Goal: Information Seeking & Learning: Learn about a topic

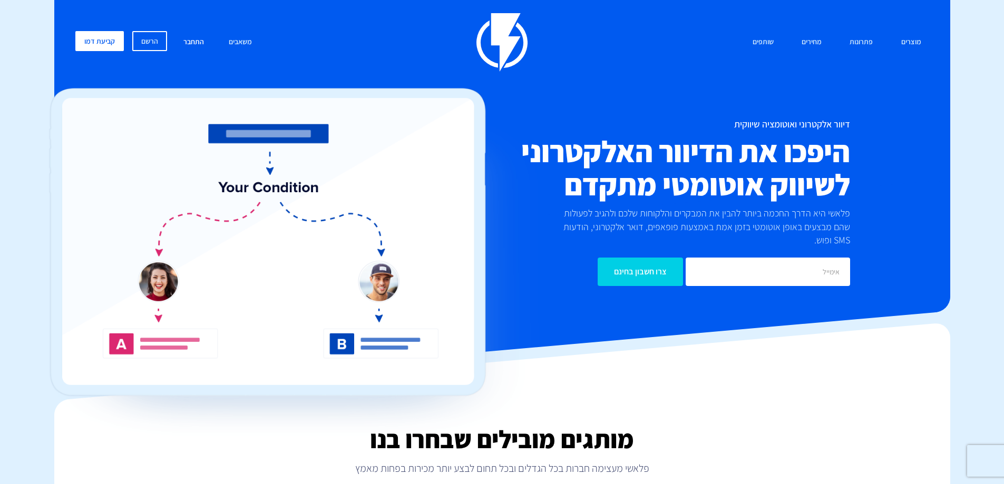
click at [188, 39] on link "התחבר" at bounding box center [193, 42] width 36 height 23
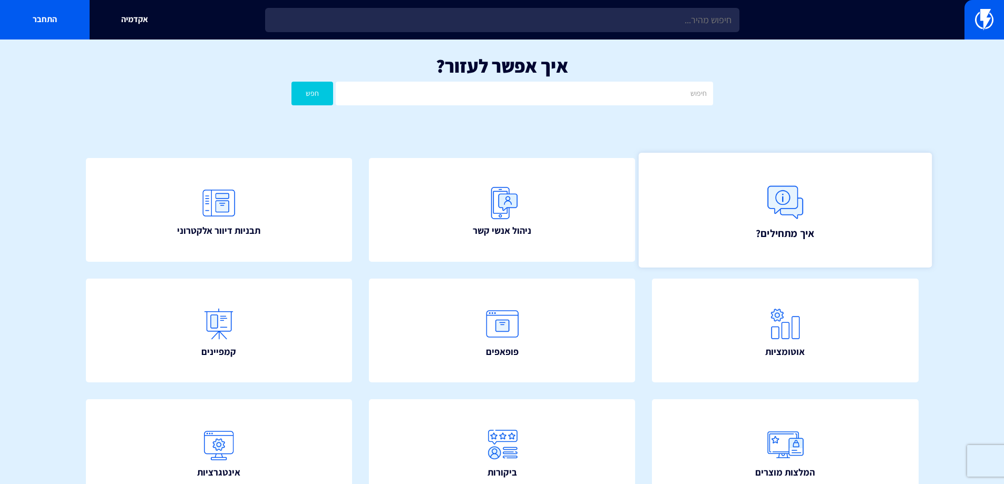
click at [771, 228] on span "איך מתחילים?" at bounding box center [785, 233] width 58 height 15
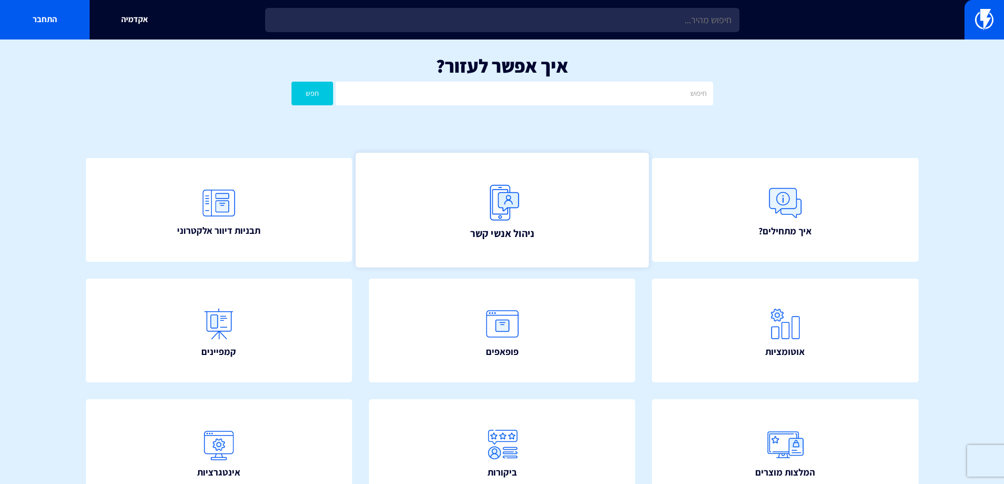
click at [578, 221] on link "ניהול אנשי קשר" at bounding box center [501, 210] width 293 height 114
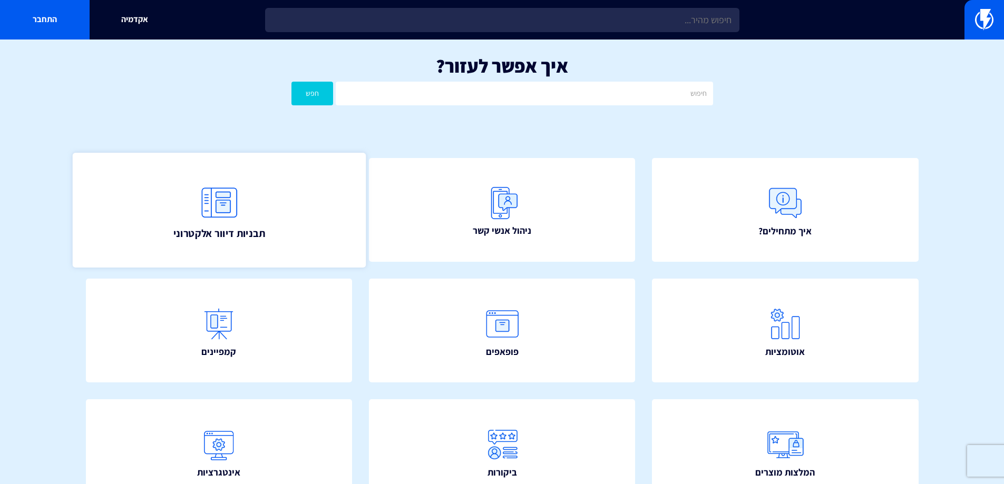
click at [229, 226] on span "תבניות דיוור אלקטרוני" at bounding box center [219, 233] width 92 height 15
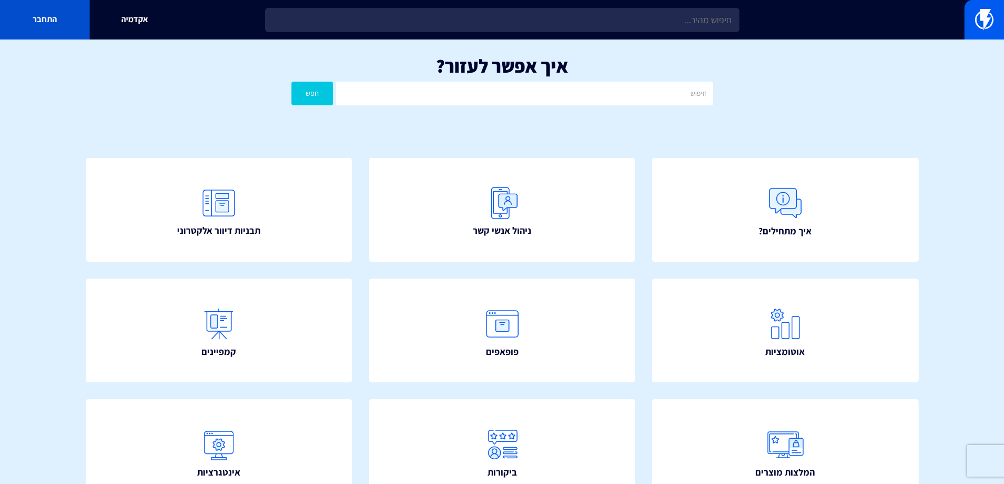
click at [69, 23] on link "התחבר" at bounding box center [45, 20] width 90 height 40
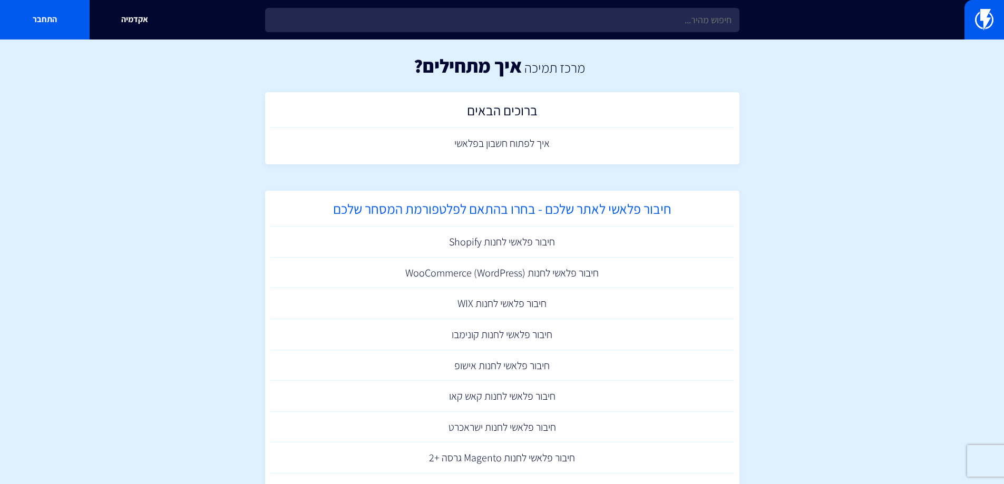
click at [492, 210] on h2 "חיבור פלאשי לאתר שלכם - בחרו בהתאם לפלטפורמת המסחר שלכם" at bounding box center [502, 211] width 453 height 21
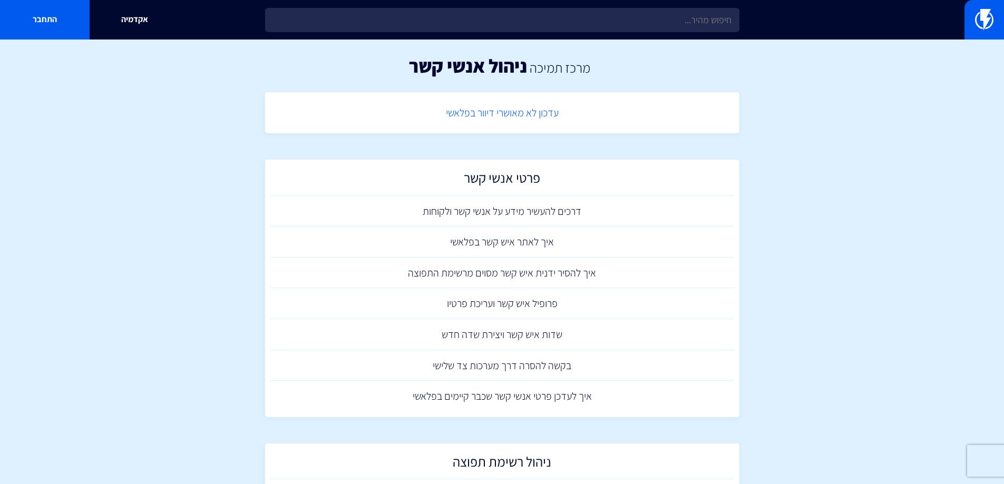
click at [501, 112] on link "עדכון לא מאושרי דיוור בפלאשי" at bounding box center [502, 112] width 464 height 31
click at [532, 272] on link "איך להסיר ידנית איש קשר מסוים מרשימת התפוצה" at bounding box center [502, 273] width 464 height 31
click at [517, 310] on link "פרופיל איש קשר ועריכת פרטיו" at bounding box center [502, 303] width 464 height 31
click at [522, 395] on link "איך לעדכן פרטי אנשי קשר שכבר קיימים בפלאשי" at bounding box center [502, 396] width 464 height 31
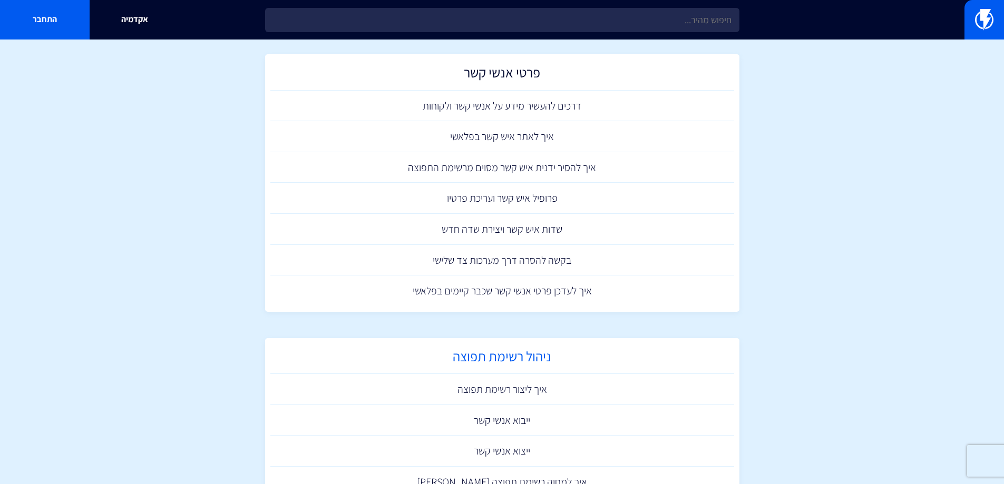
scroll to position [158, 0]
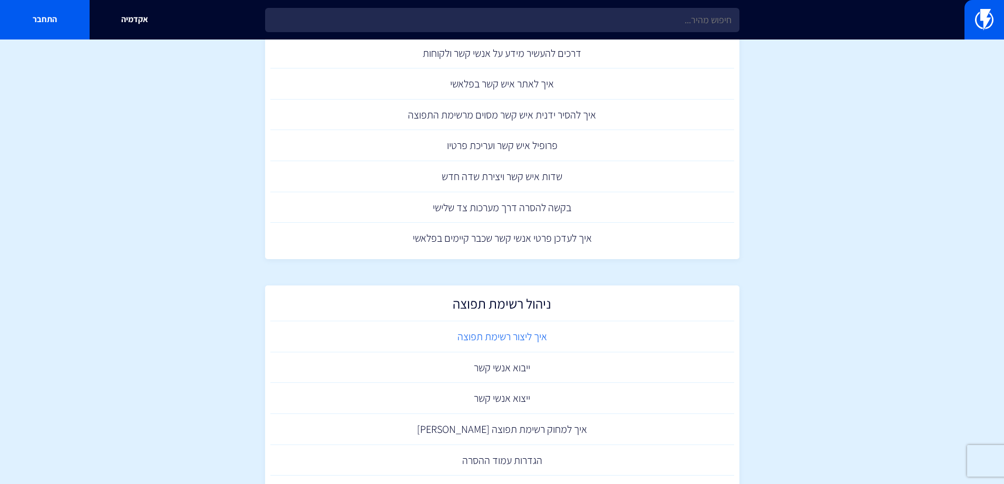
click at [513, 340] on link "איך ליצור רשימת תפוצה" at bounding box center [502, 336] width 464 height 31
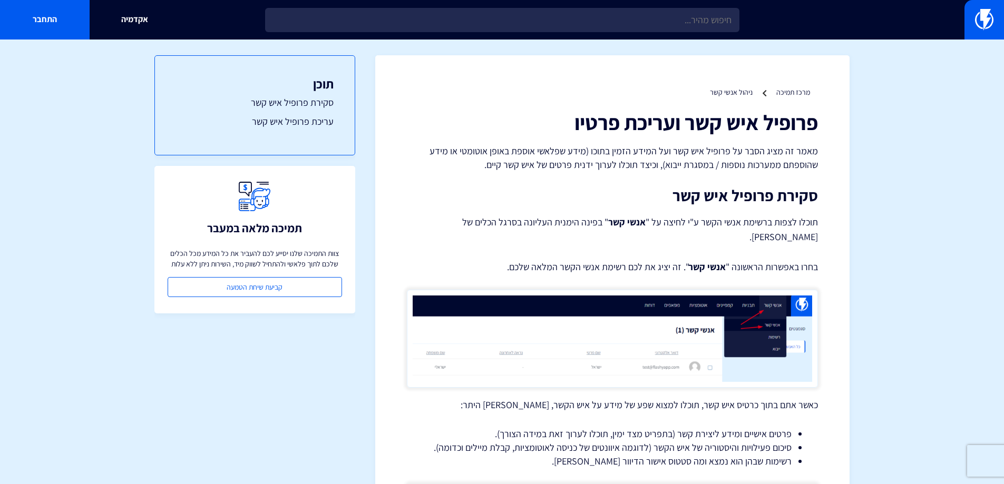
click at [758, 321] on img at bounding box center [612, 339] width 411 height 98
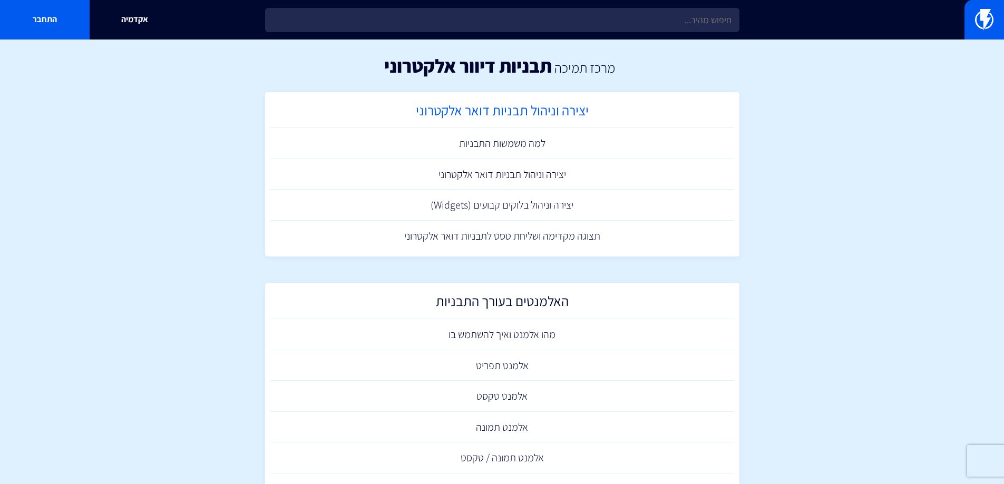
click at [534, 113] on h2 "יצירה וניהול תבניות דואר אלקטרוני" at bounding box center [502, 113] width 453 height 21
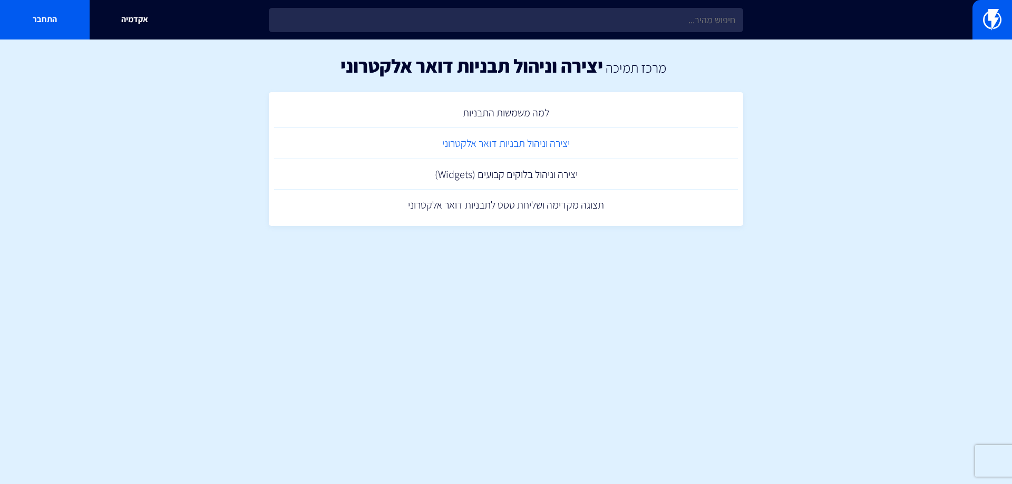
click at [526, 148] on link "יצירה וניהול תבניות דואר אלקטרוני" at bounding box center [506, 143] width 464 height 31
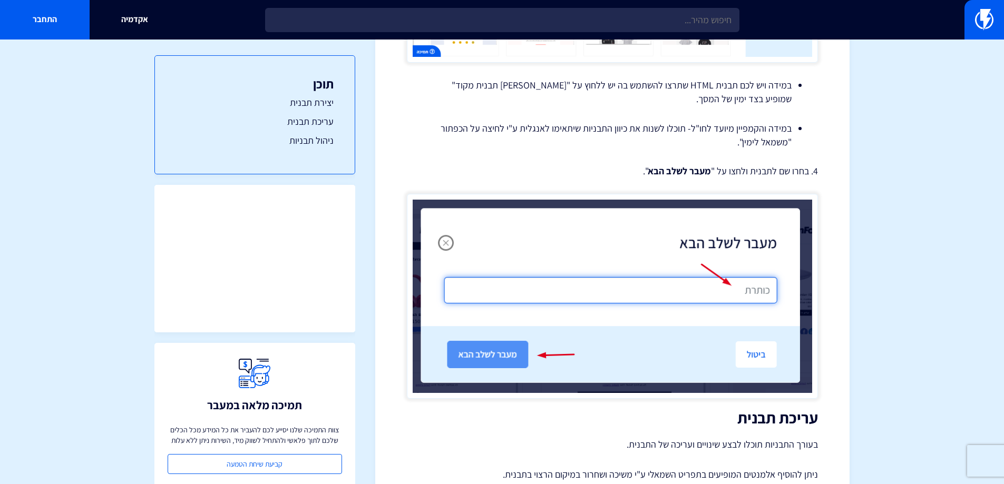
scroll to position [949, 0]
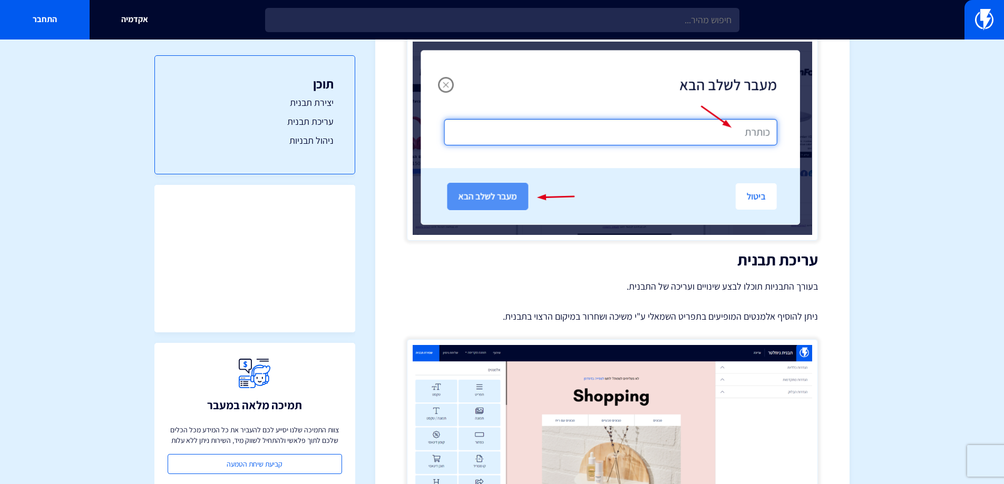
click at [445, 73] on img at bounding box center [612, 138] width 411 height 205
